Goal: Information Seeking & Learning: Check status

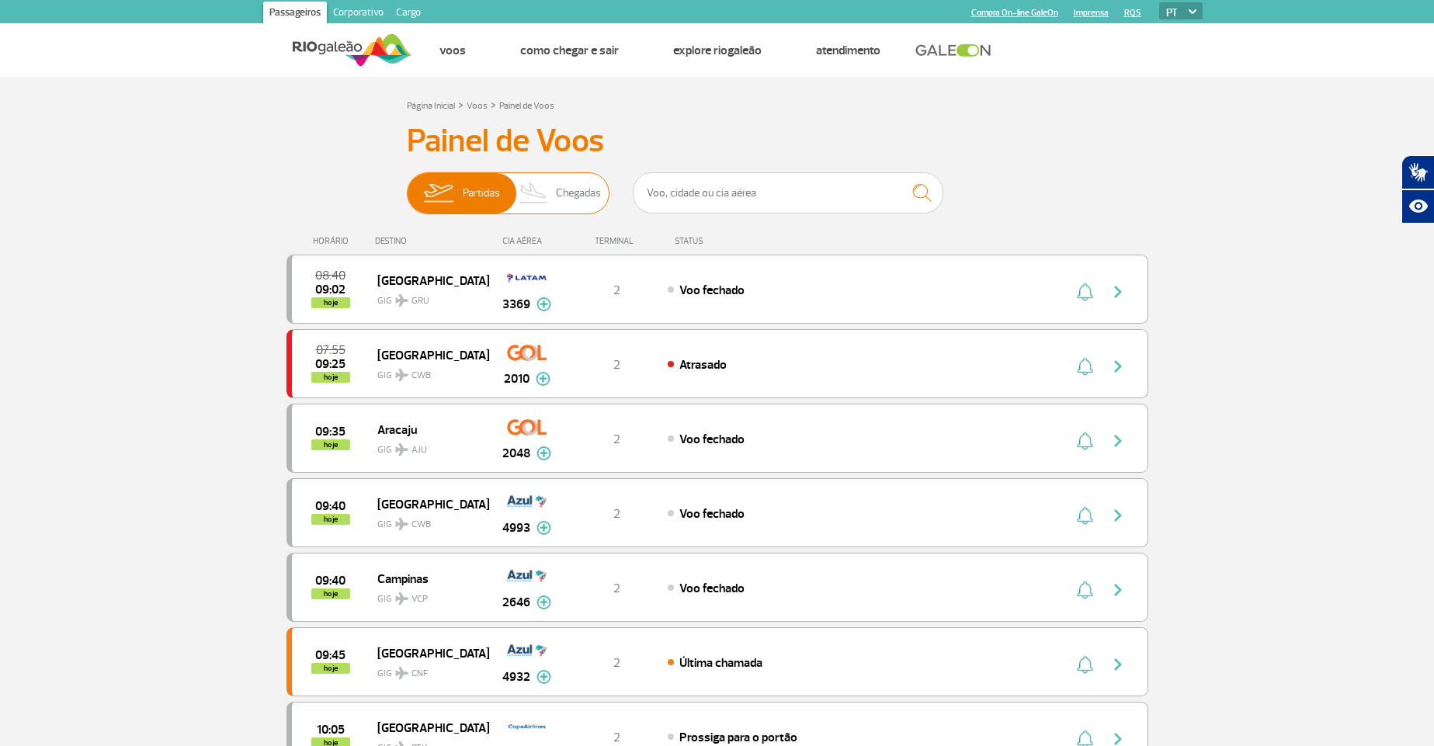
click at [561, 189] on span "Chegadas" at bounding box center [578, 193] width 45 height 40
click at [407, 186] on input "Partidas Chegadas" at bounding box center [407, 186] width 0 height 0
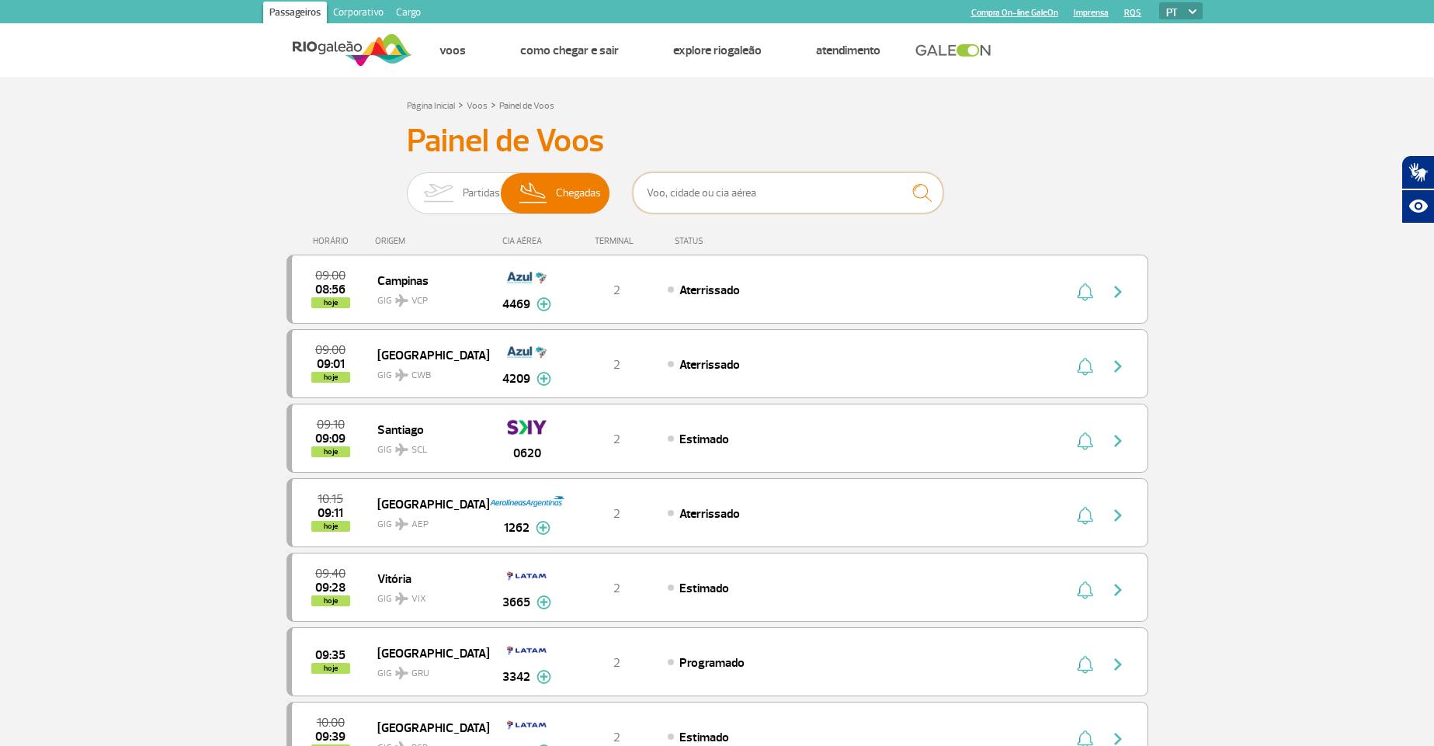
click at [711, 195] on input "text" at bounding box center [788, 192] width 311 height 41
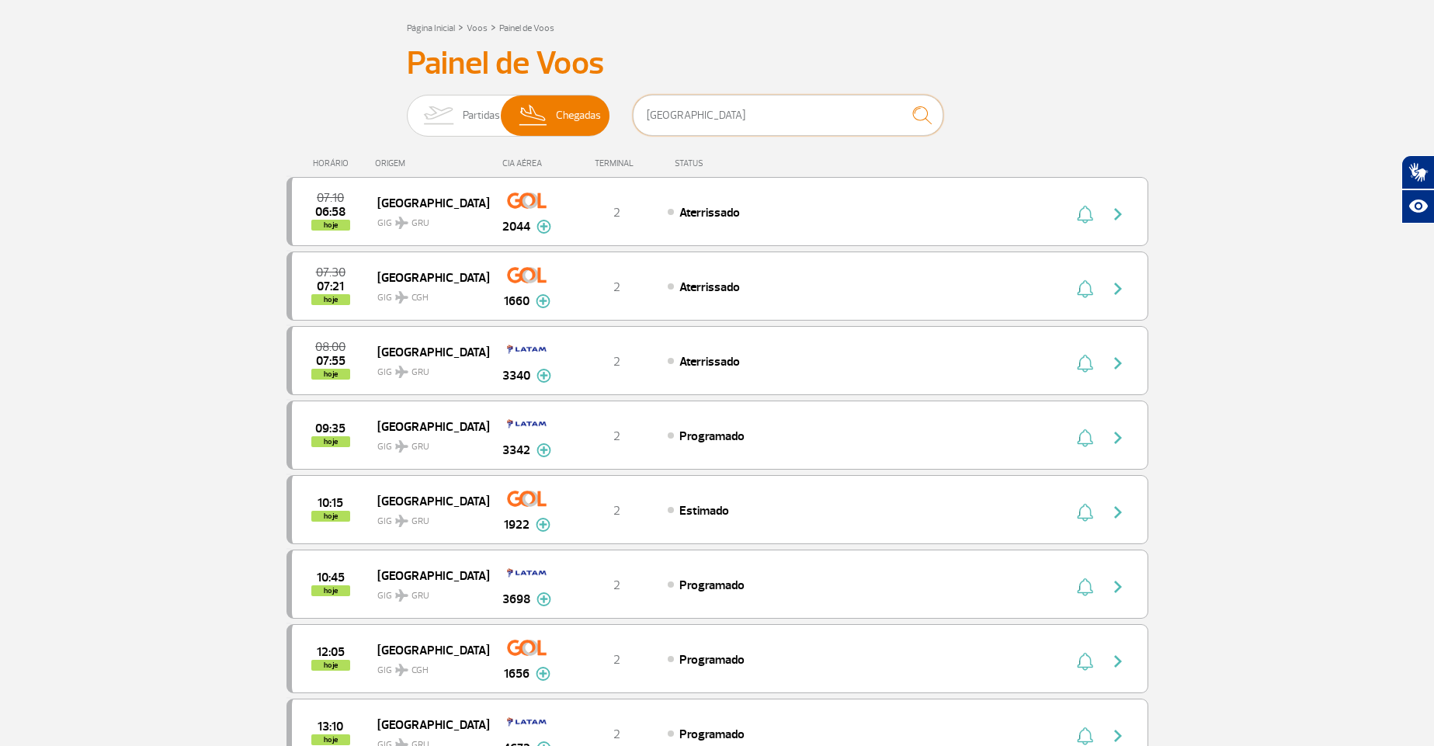
scroll to position [186, 0]
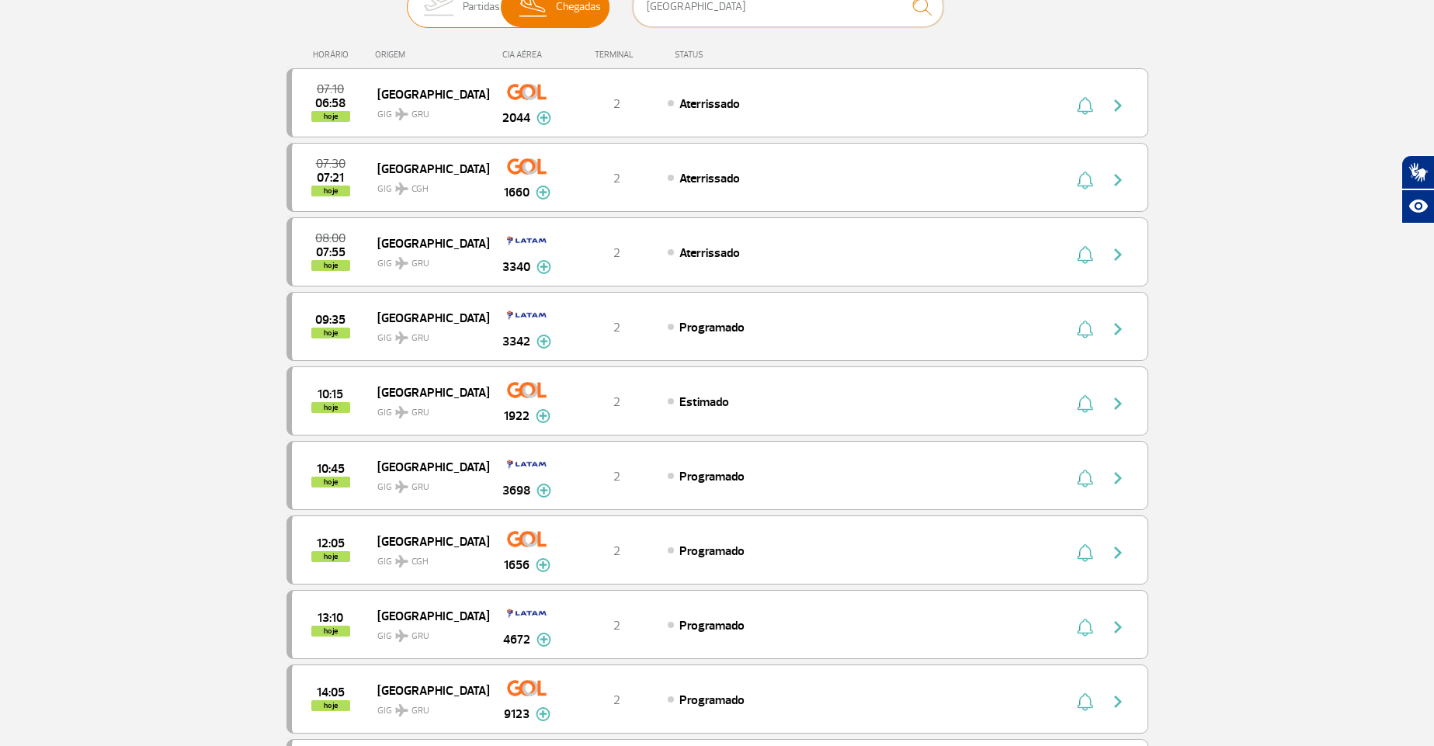
type input "sao paulo"
click at [461, 8] on img at bounding box center [438, 7] width 49 height 40
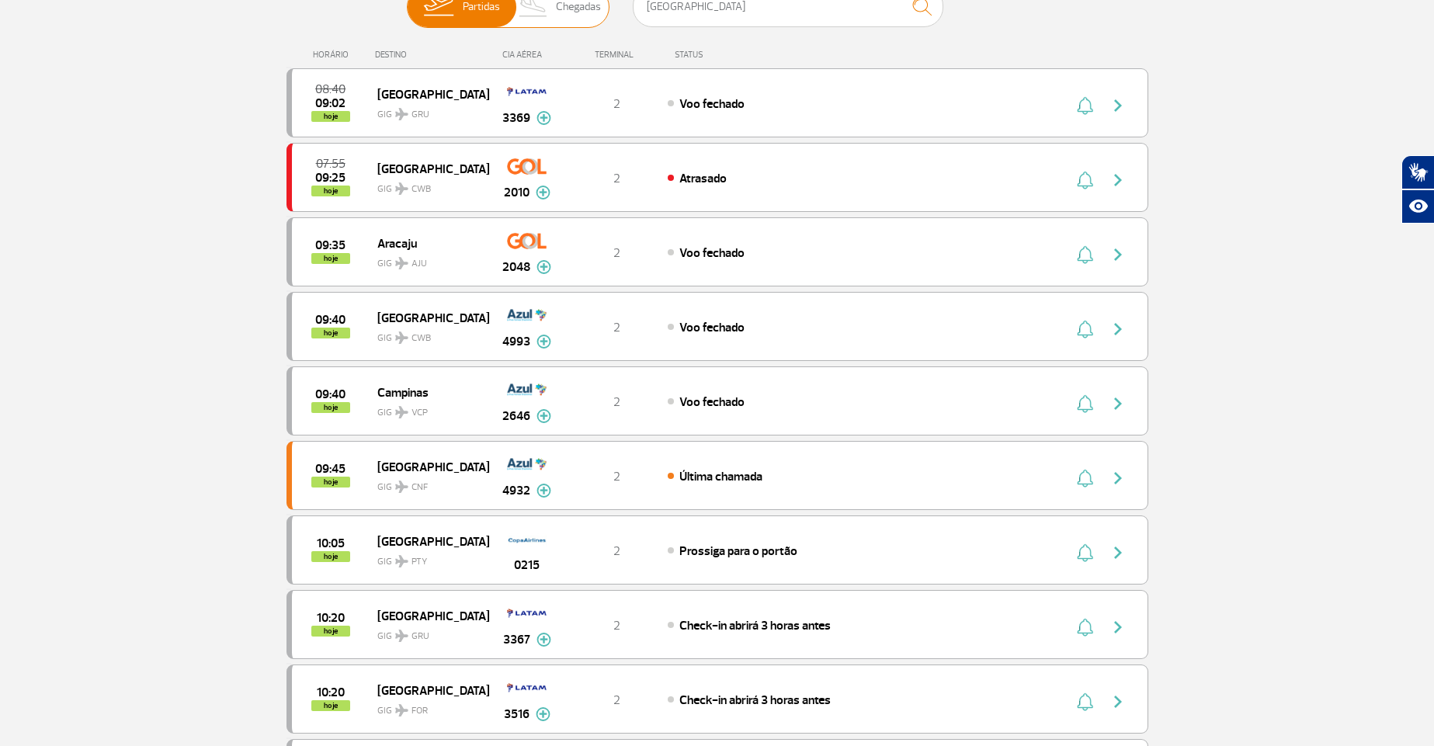
scroll to position [186, 0]
click at [531, 12] on img at bounding box center [534, 8] width 46 height 40
click at [407, 0] on input "Partidas Chegadas" at bounding box center [407, 0] width 0 height 0
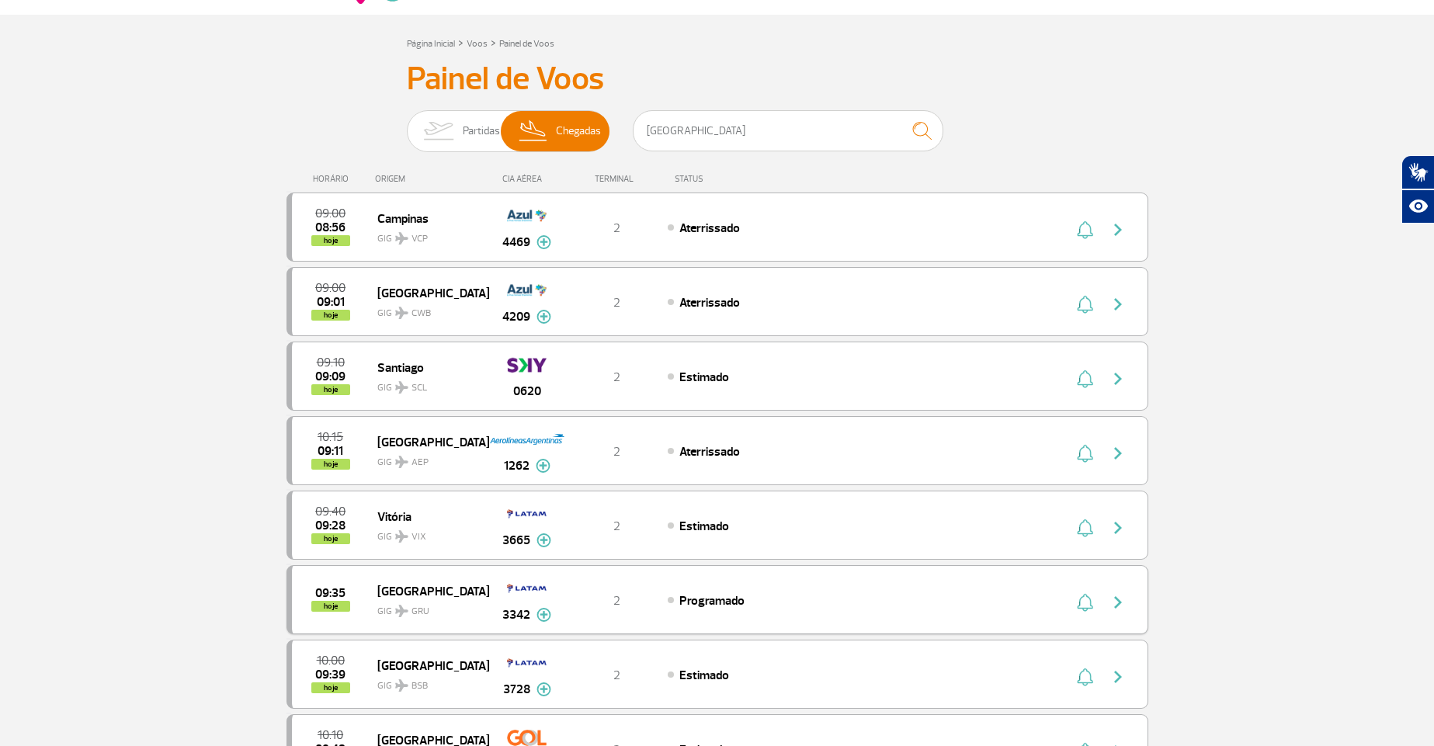
scroll to position [0, 0]
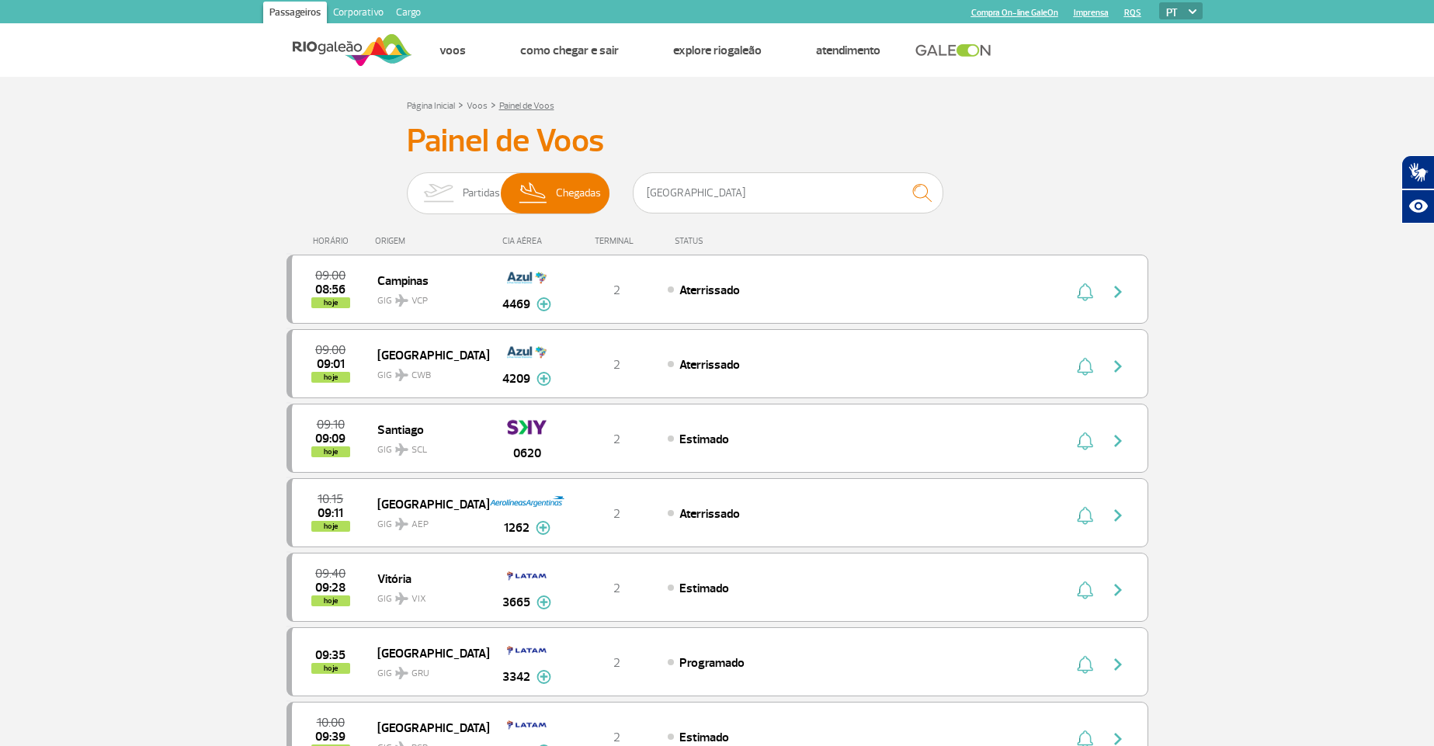
click at [524, 104] on link "Painel de Voos" at bounding box center [526, 106] width 55 height 12
drag, startPoint x: 747, startPoint y: 193, endPoint x: 486, endPoint y: 189, distance: 260.9
click at [486, 189] on div "Partidas Chegadas sao paulo" at bounding box center [717, 195] width 621 height 47
click at [481, 183] on span "Partidas" at bounding box center [481, 193] width 37 height 40
click at [407, 186] on input "Partidas Chegadas" at bounding box center [407, 186] width 0 height 0
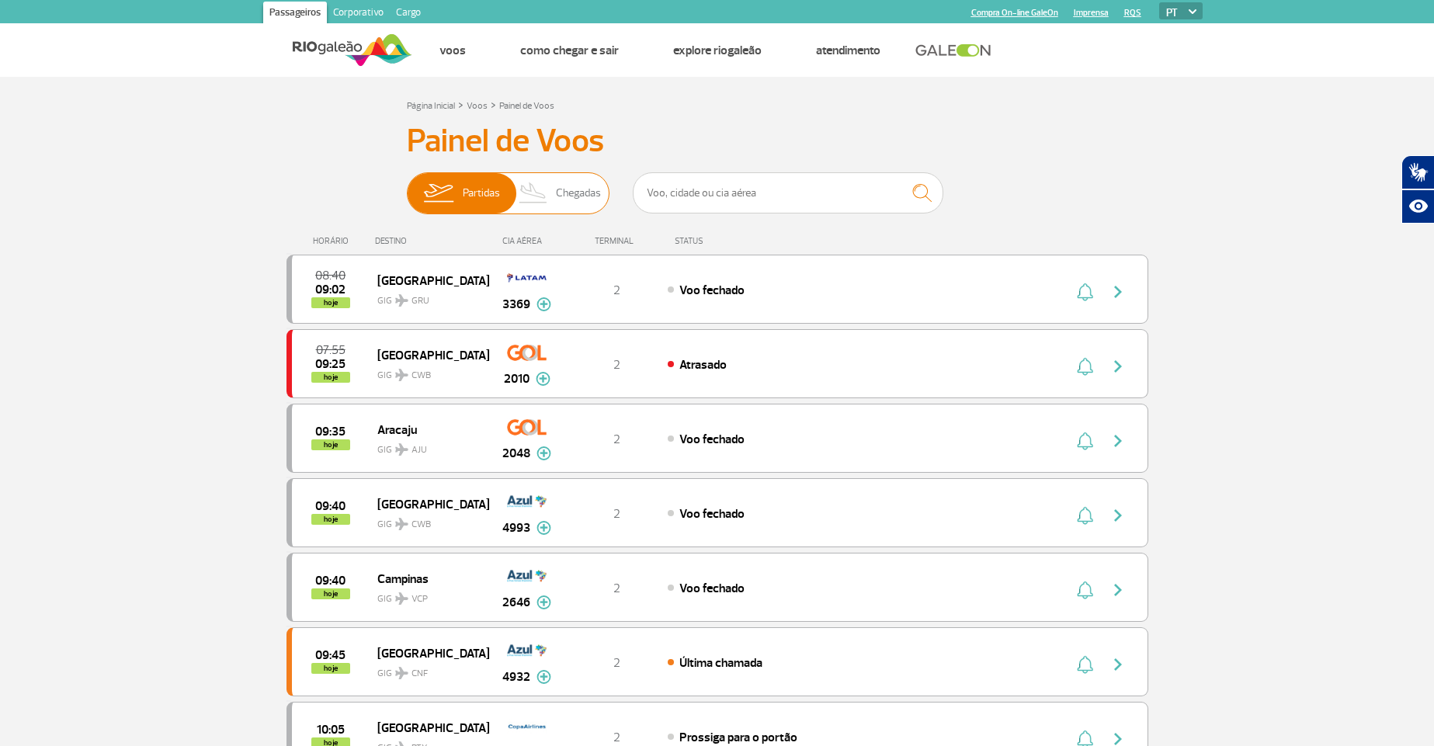
click at [548, 192] on img at bounding box center [534, 193] width 46 height 40
click at [407, 186] on input "Partidas Chegadas" at bounding box center [407, 186] width 0 height 0
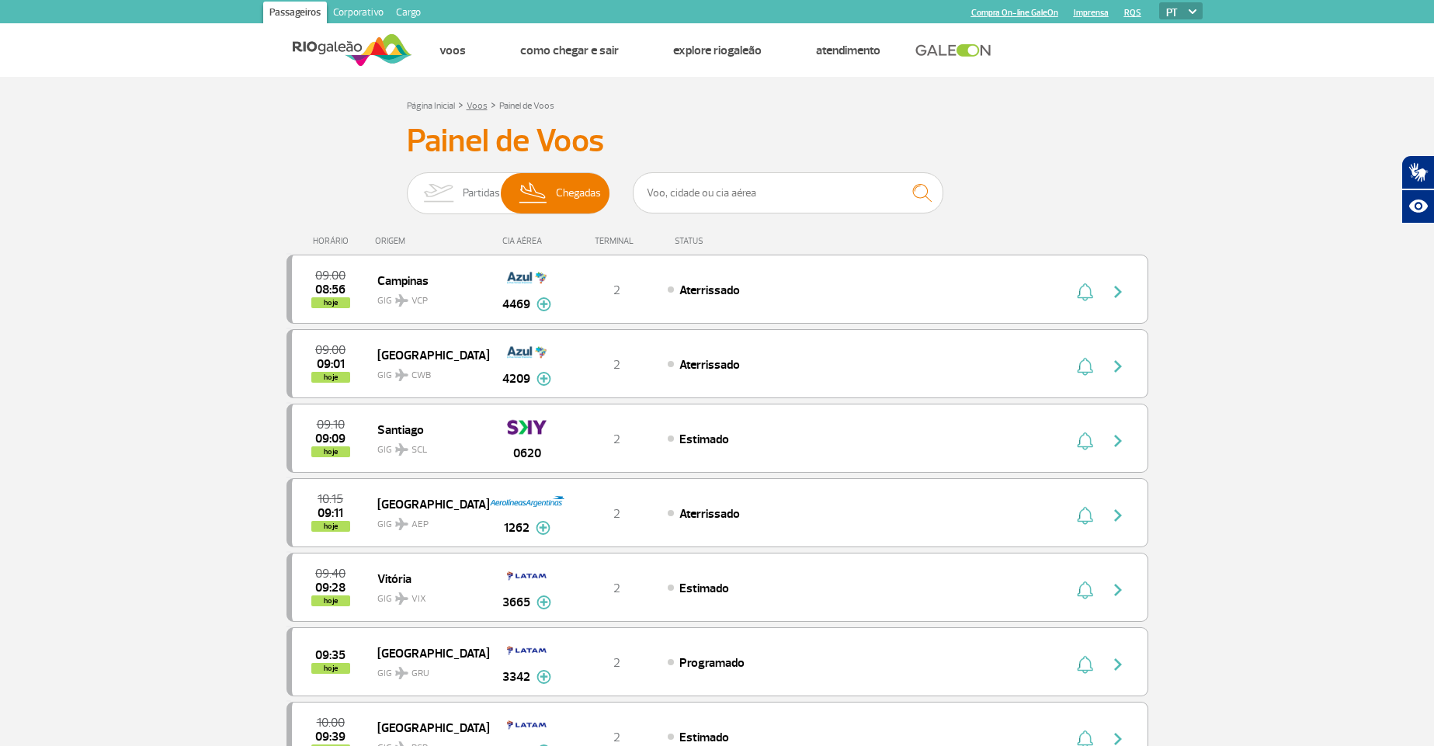
click at [475, 102] on link "Voos" at bounding box center [477, 106] width 21 height 12
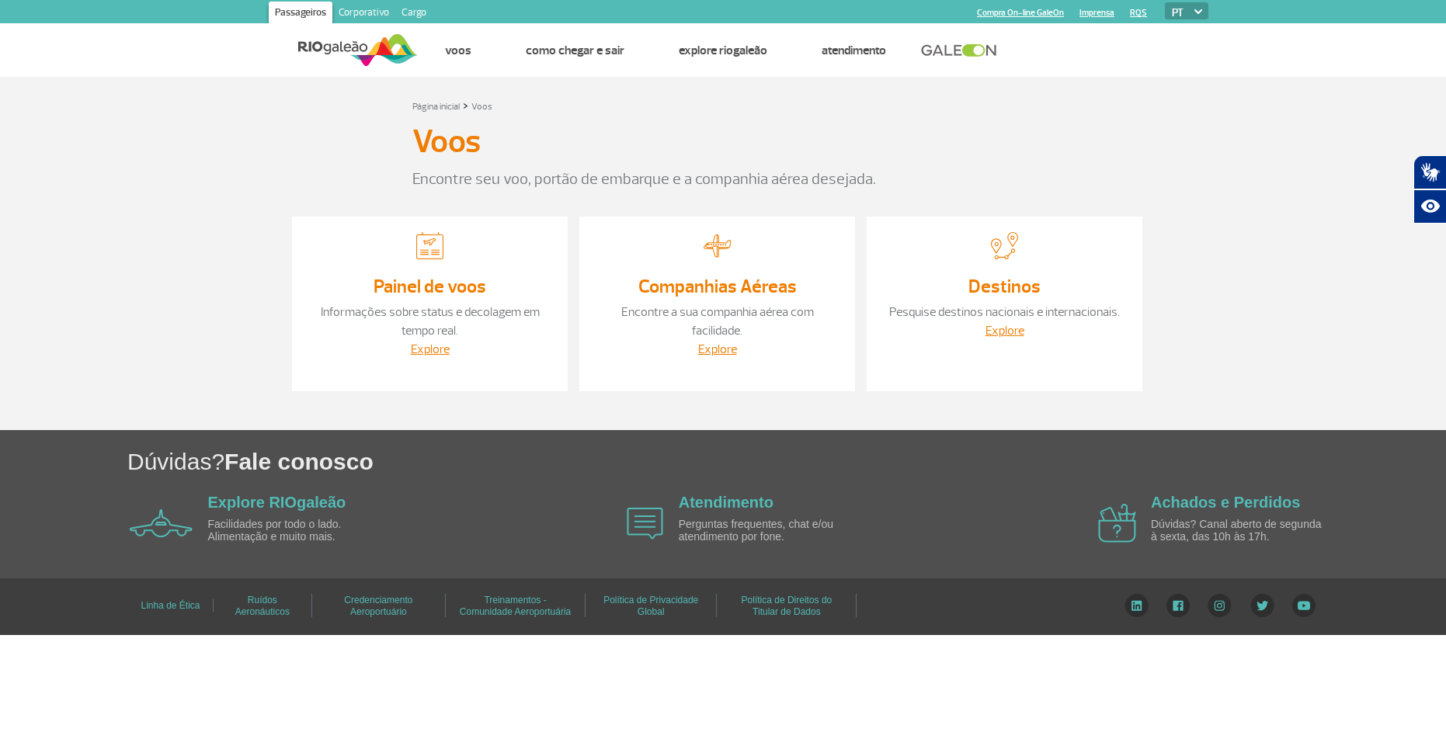
click at [425, 235] on img at bounding box center [429, 245] width 27 height 27
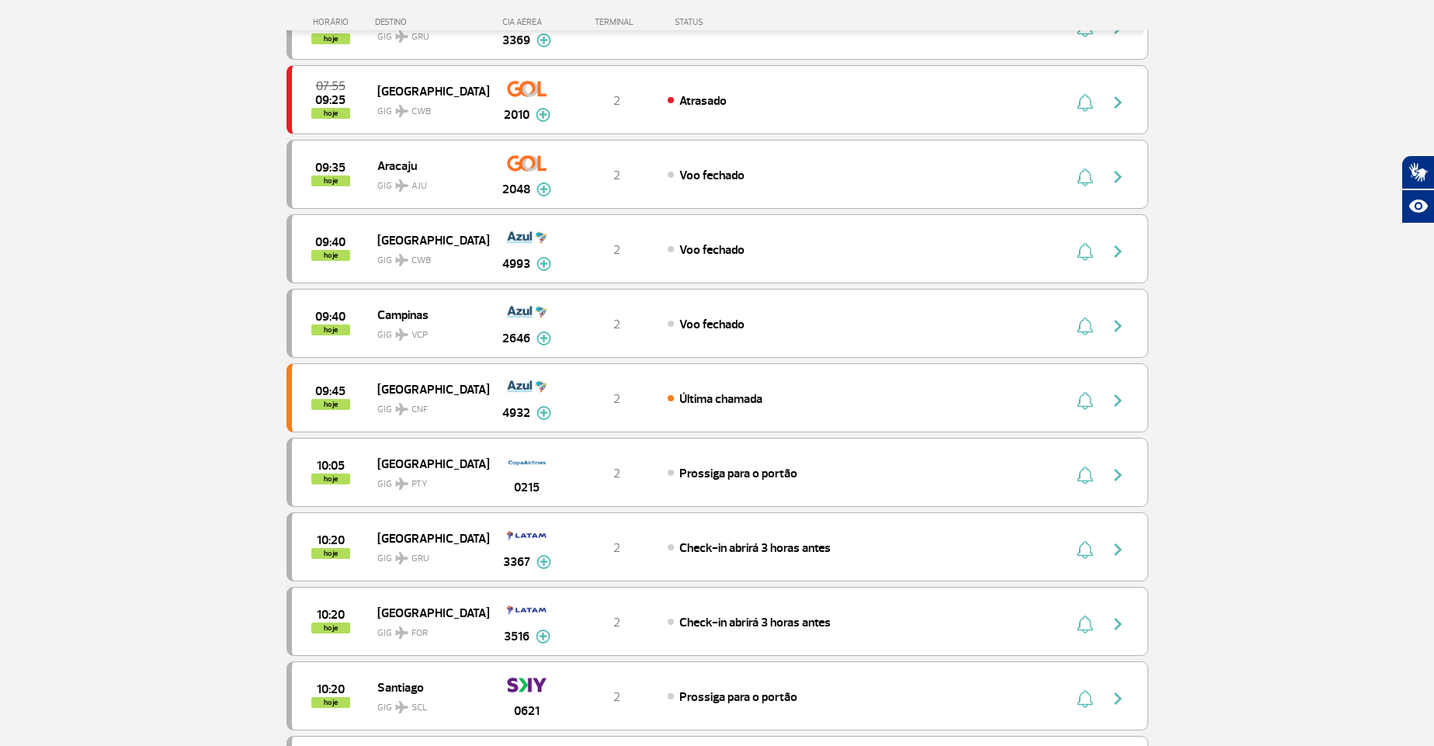
scroll to position [280, 0]
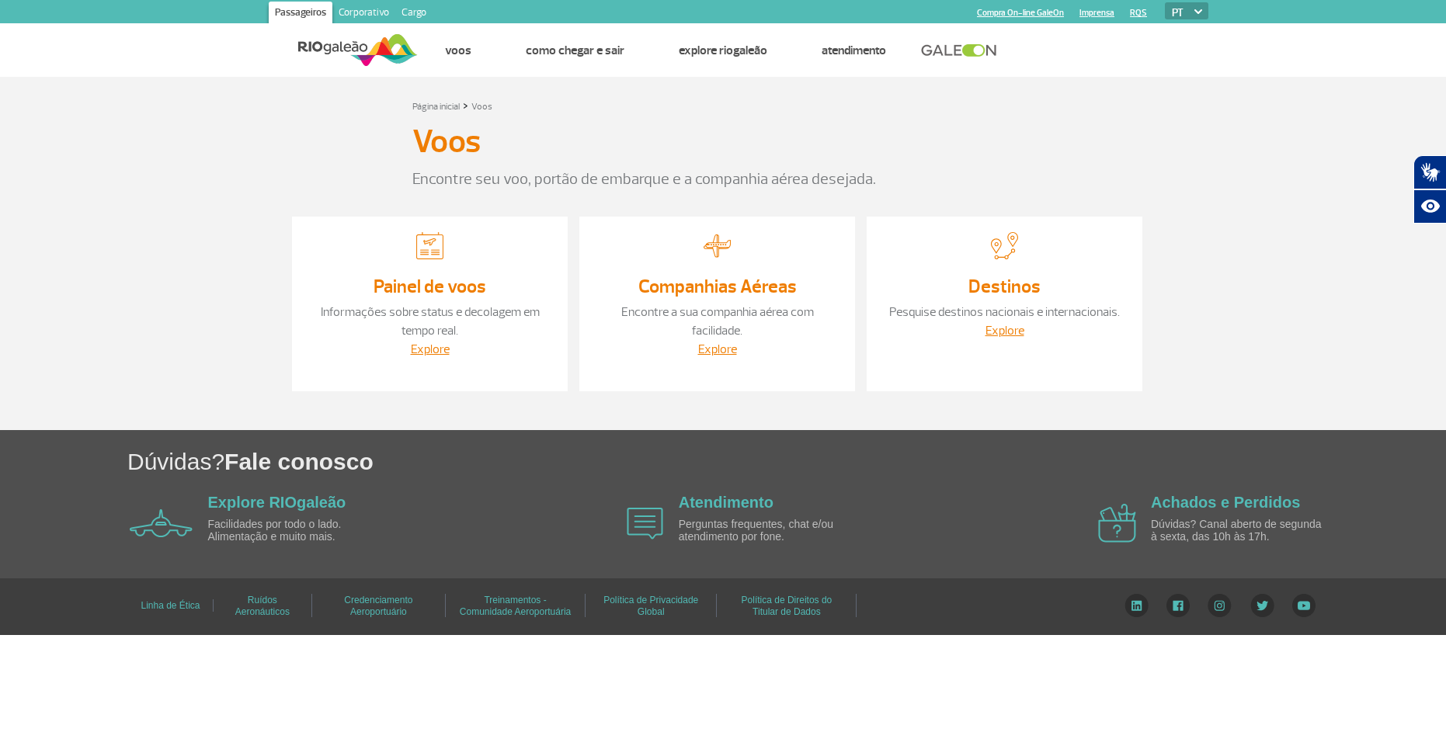
click at [434, 293] on link "Painel de voos" at bounding box center [430, 286] width 113 height 23
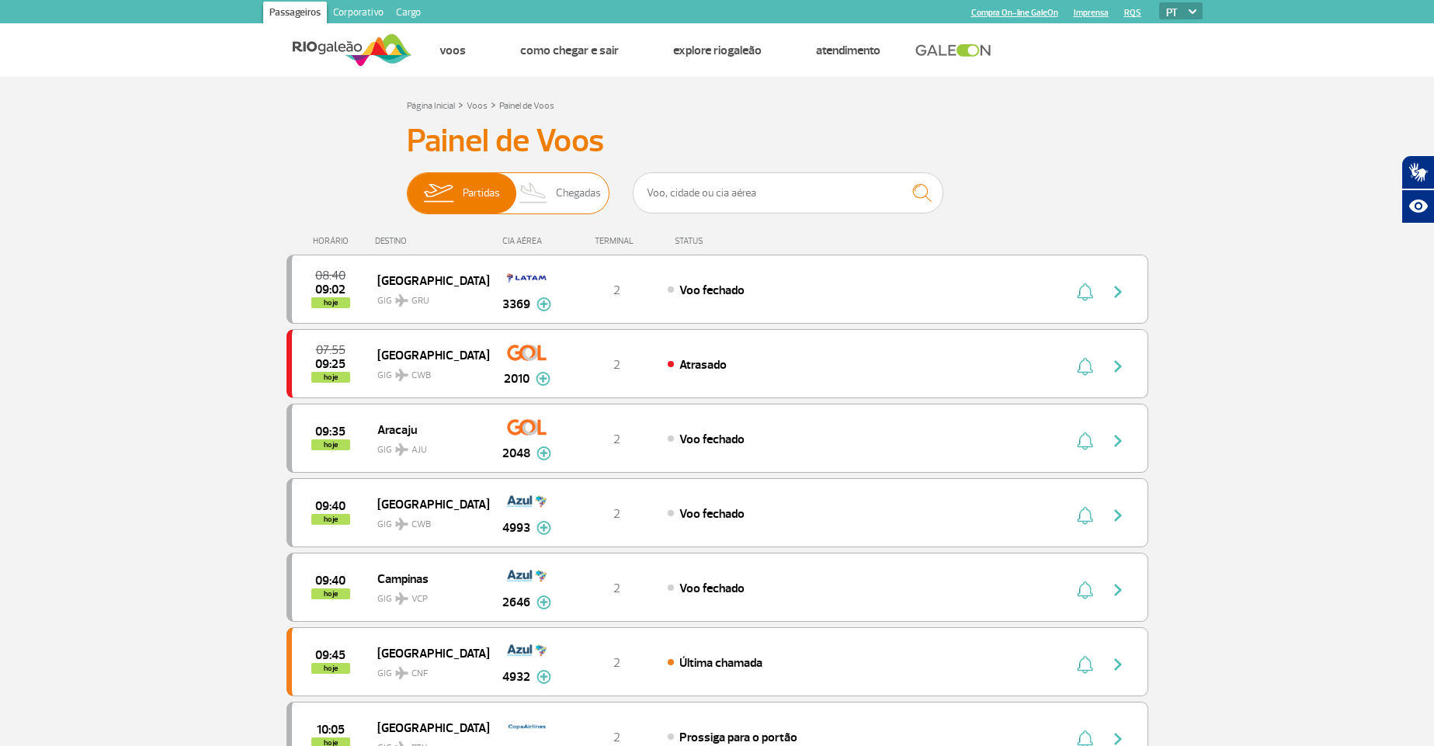
click at [587, 189] on span "Chegadas" at bounding box center [578, 193] width 45 height 40
click at [407, 186] on input "Partidas Chegadas" at bounding box center [407, 186] width 0 height 0
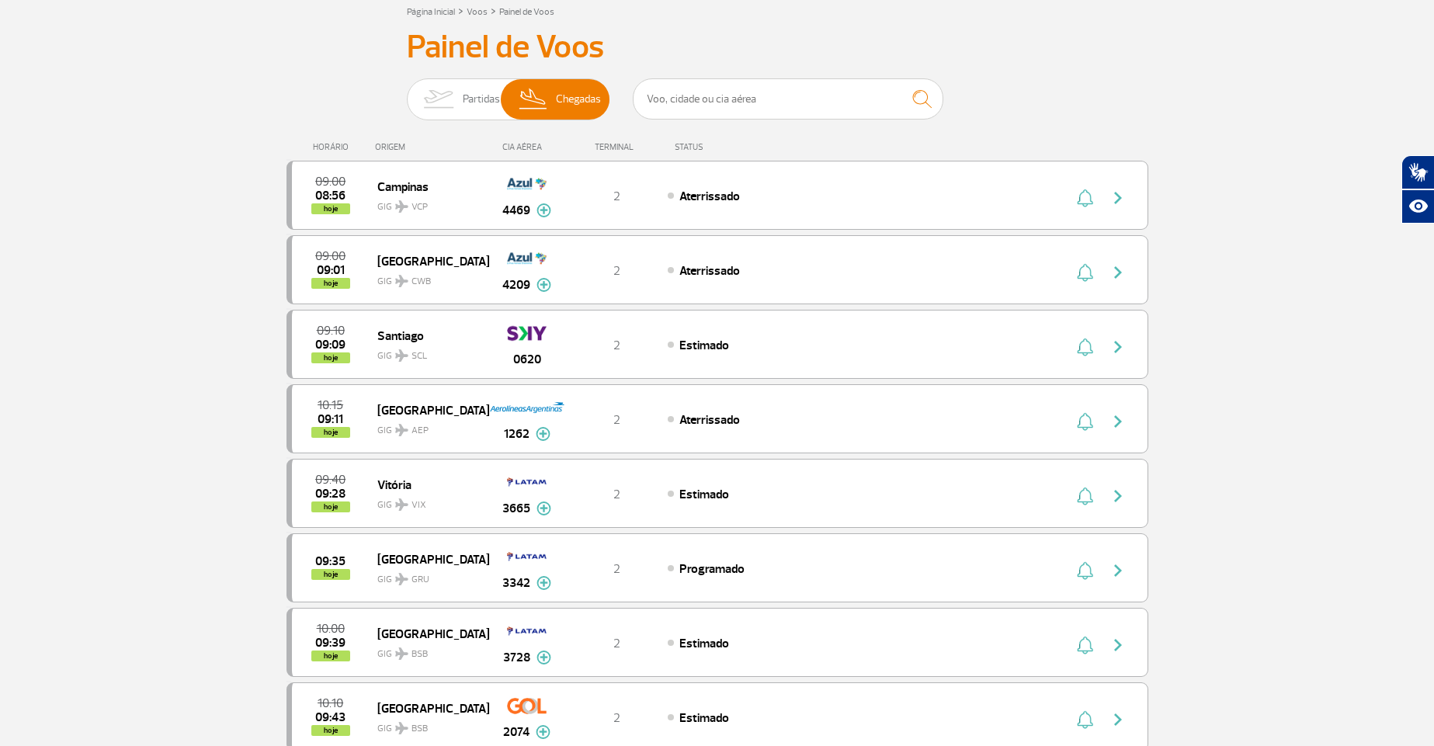
scroll to position [93, 0]
click at [535, 8] on link "Painel de Voos" at bounding box center [526, 13] width 55 height 12
click at [488, 96] on span "Partidas" at bounding box center [481, 100] width 37 height 40
click at [475, 18] on link "Voos" at bounding box center [477, 13] width 21 height 12
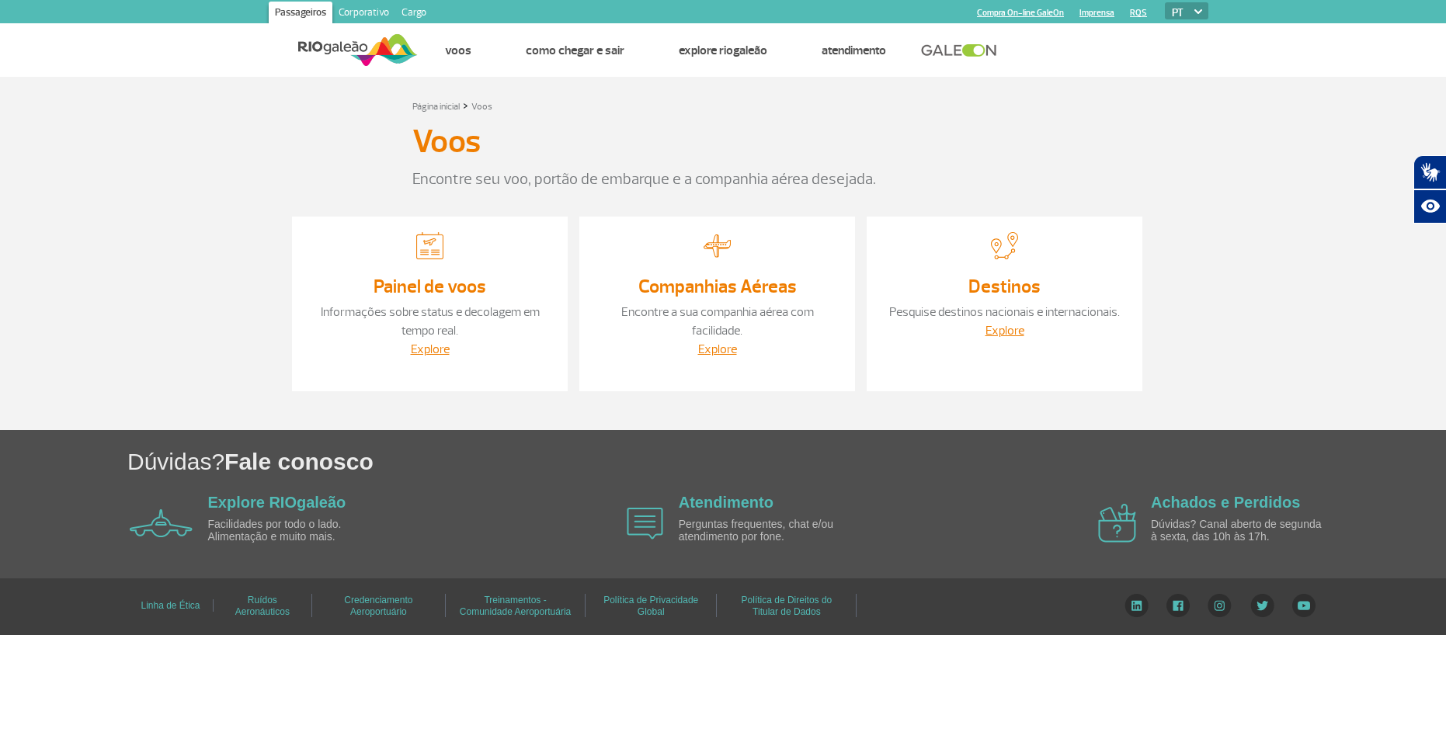
click at [428, 251] on img at bounding box center [429, 245] width 27 height 27
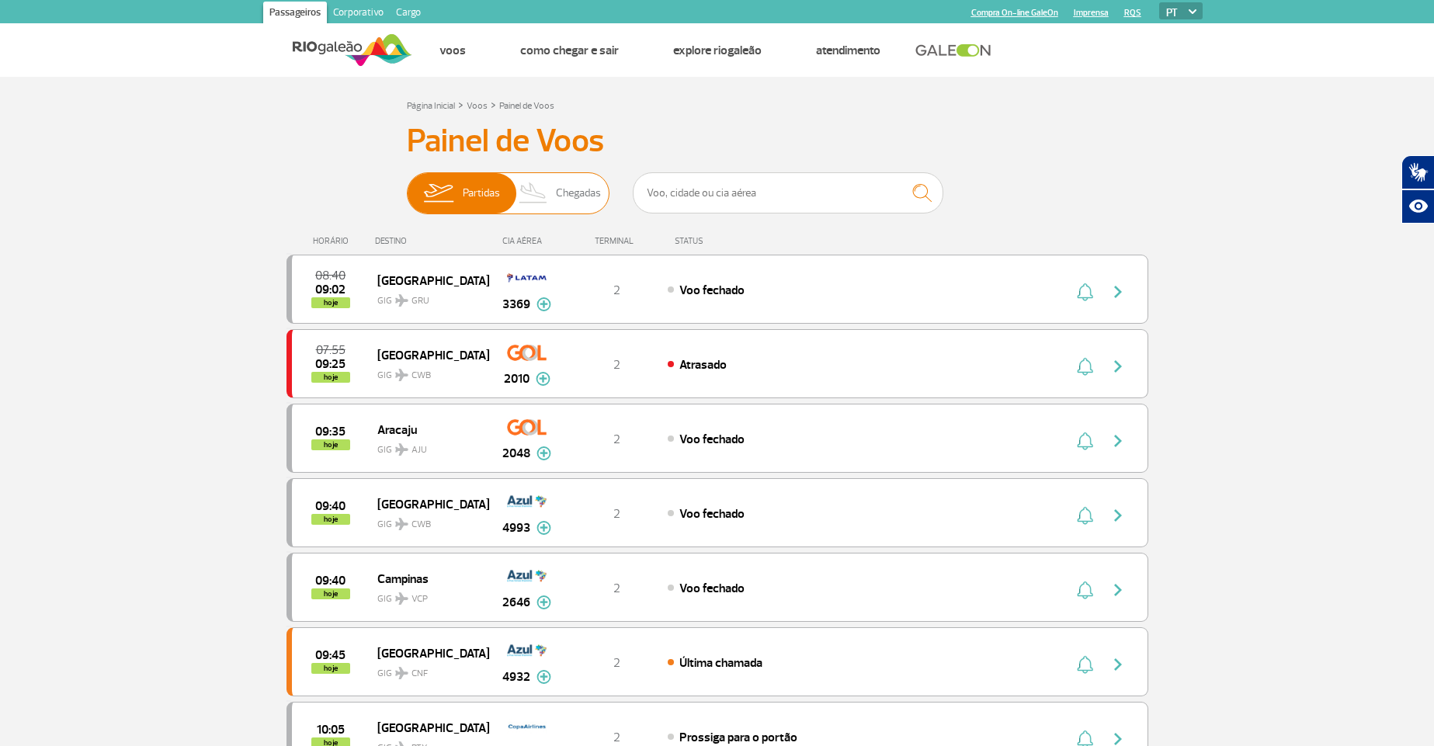
click at [578, 193] on span "Chegadas" at bounding box center [578, 193] width 45 height 40
click at [407, 186] on input "Partidas Chegadas" at bounding box center [407, 186] width 0 height 0
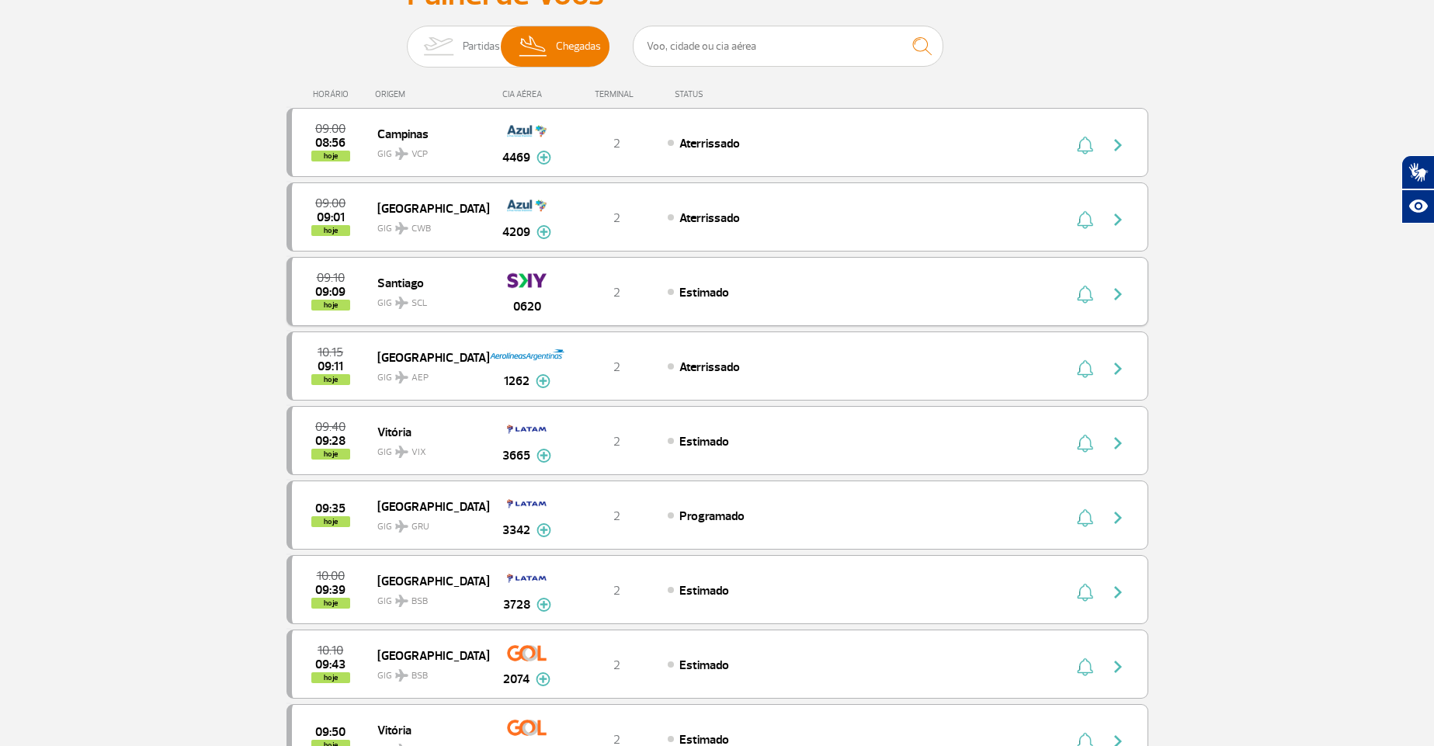
scroll to position [186, 0]
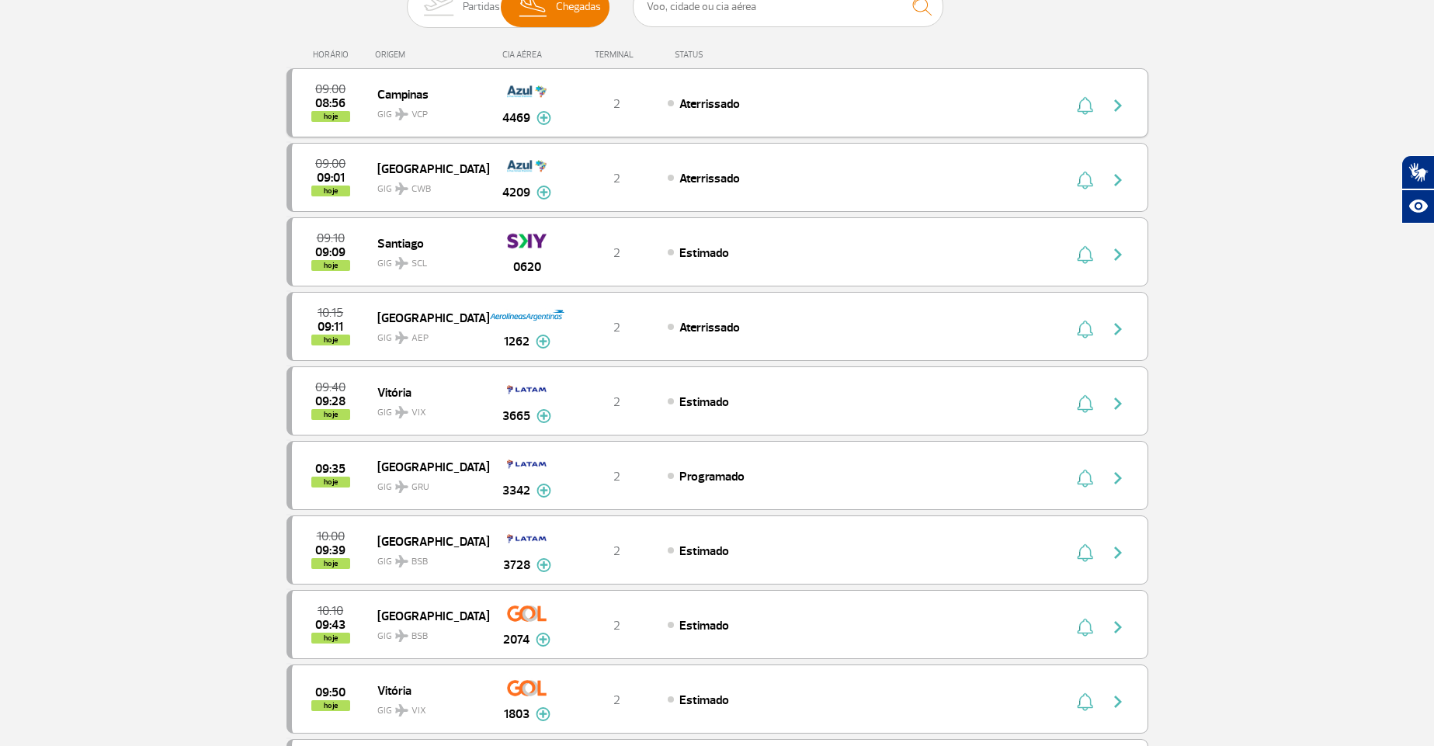
click at [516, 116] on span "4469" at bounding box center [516, 118] width 28 height 19
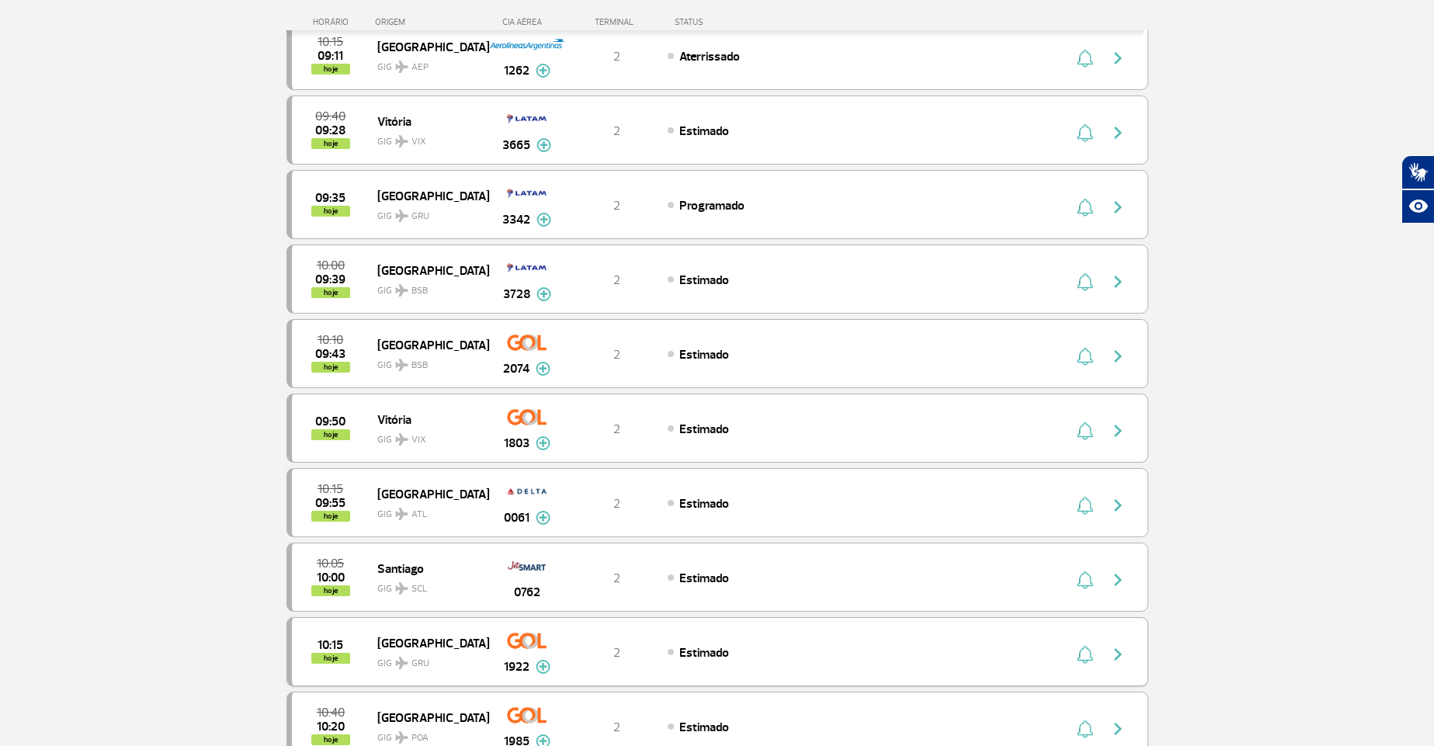
scroll to position [559, 0]
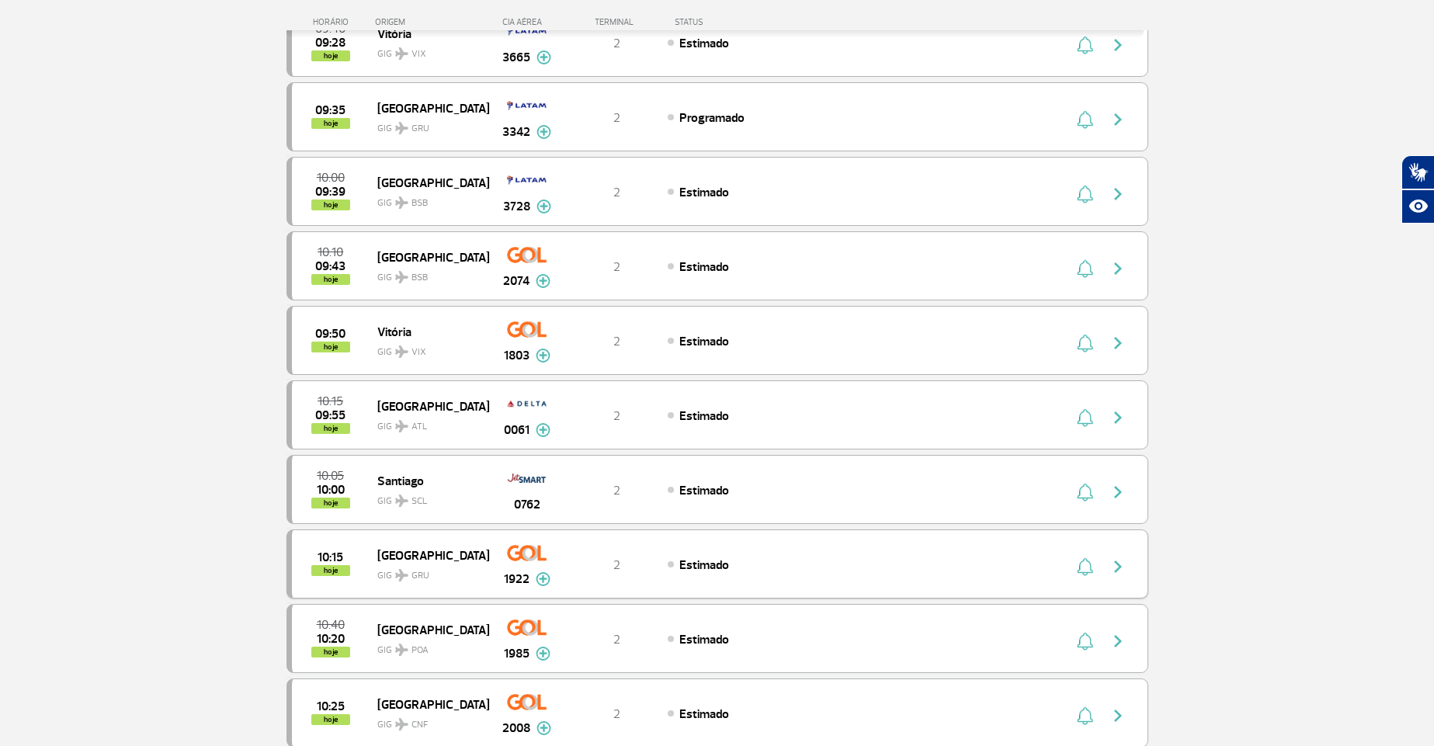
click at [540, 579] on img at bounding box center [543, 579] width 15 height 14
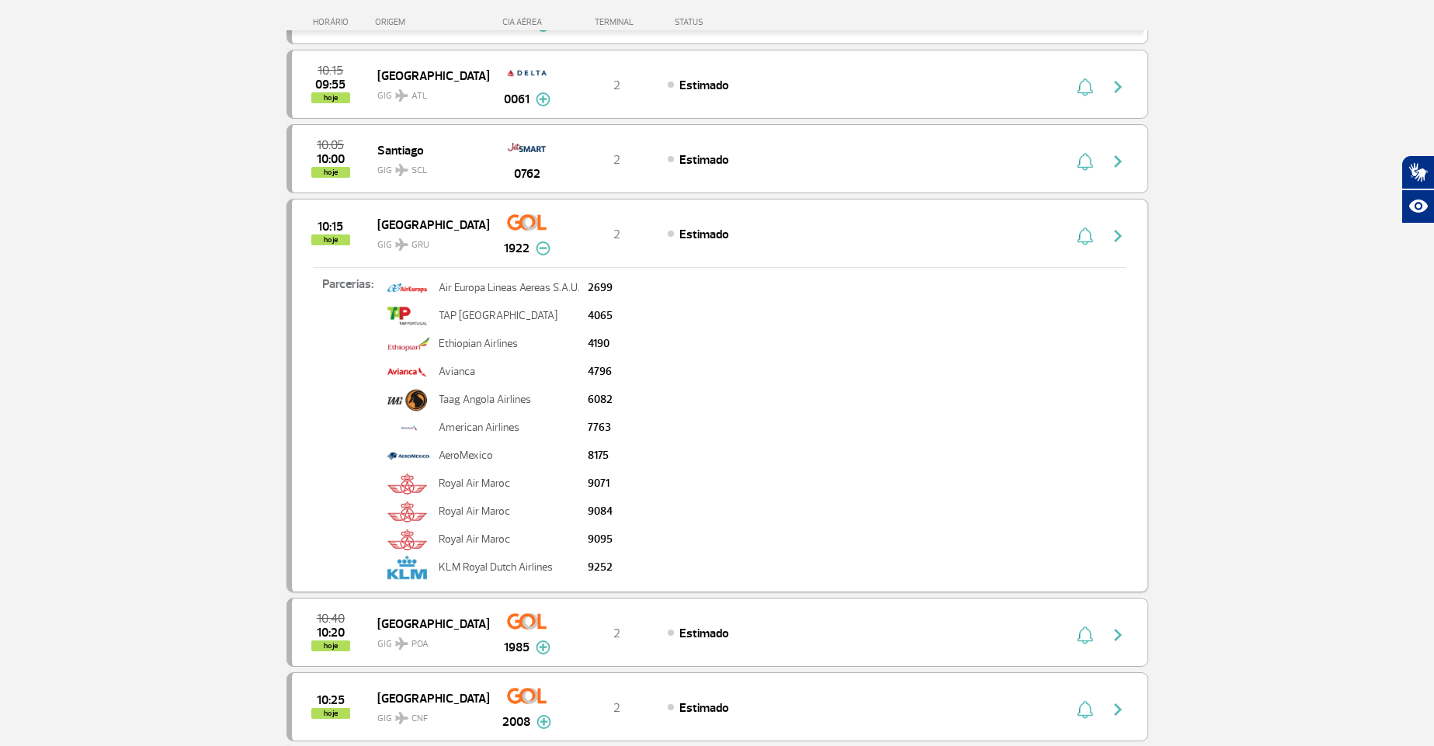
scroll to position [932, 0]
